Goal: Task Accomplishment & Management: Manage account settings

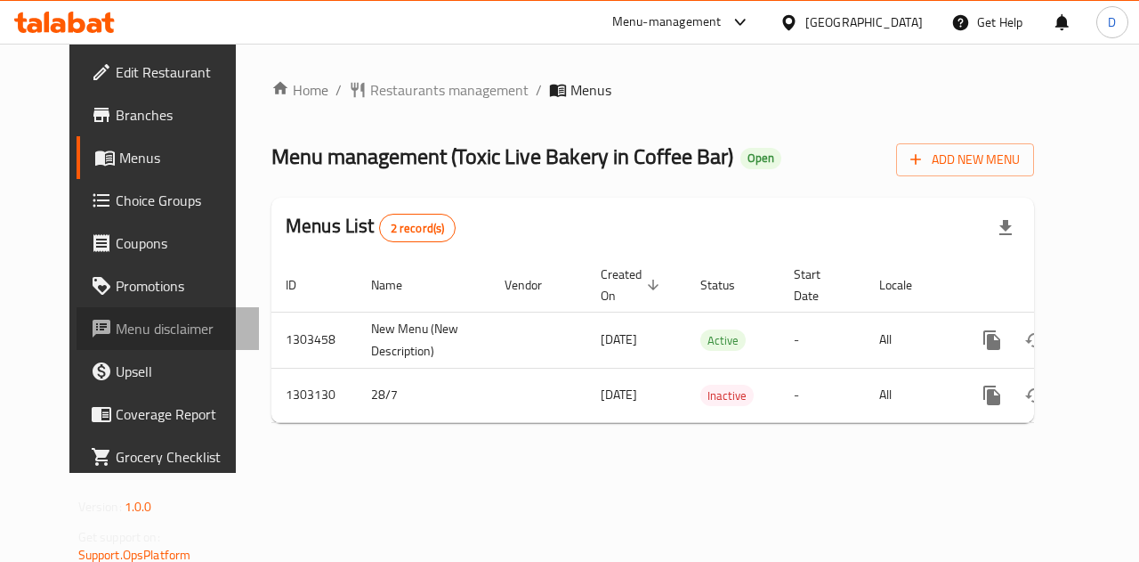
click at [135, 323] on span "Menu disclaimer" at bounding box center [181, 328] width 130 height 21
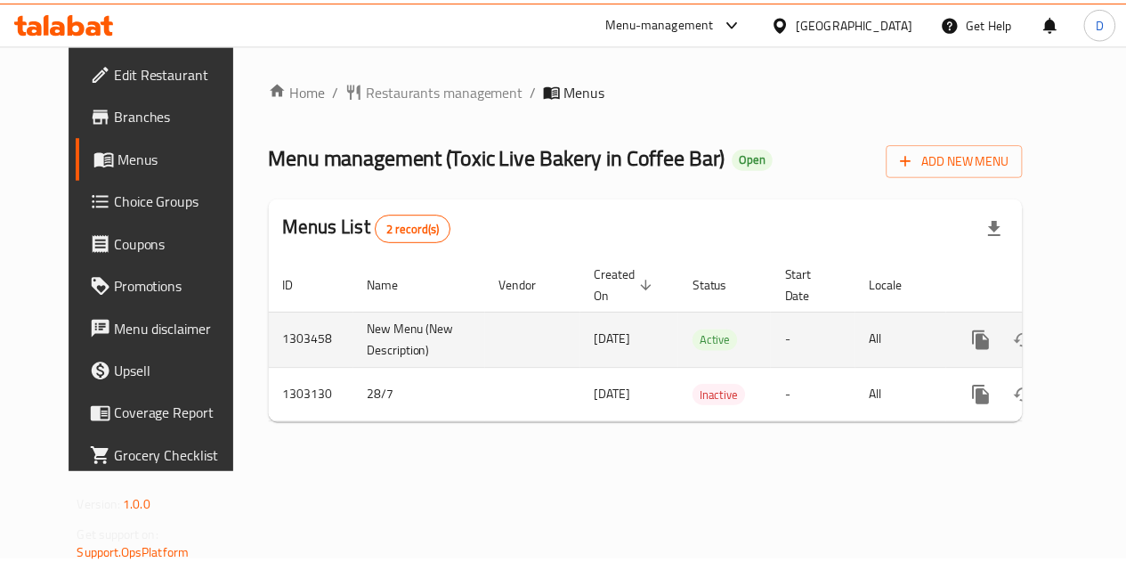
scroll to position [0, 6]
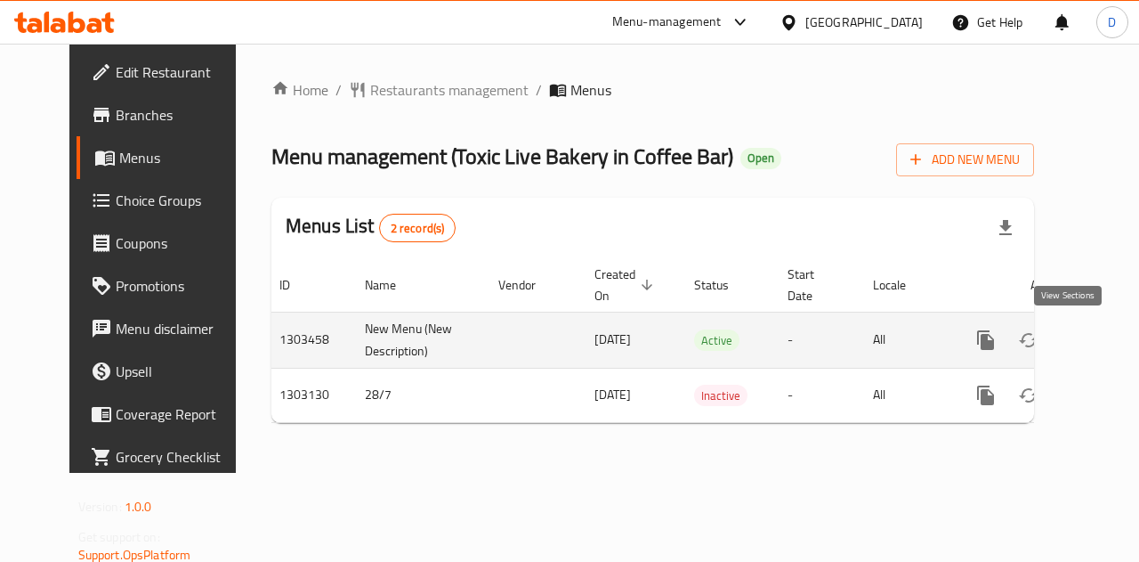
click at [1104, 340] on icon "enhanced table" at bounding box center [1114, 339] width 21 height 21
